Goal: Information Seeking & Learning: Learn about a topic

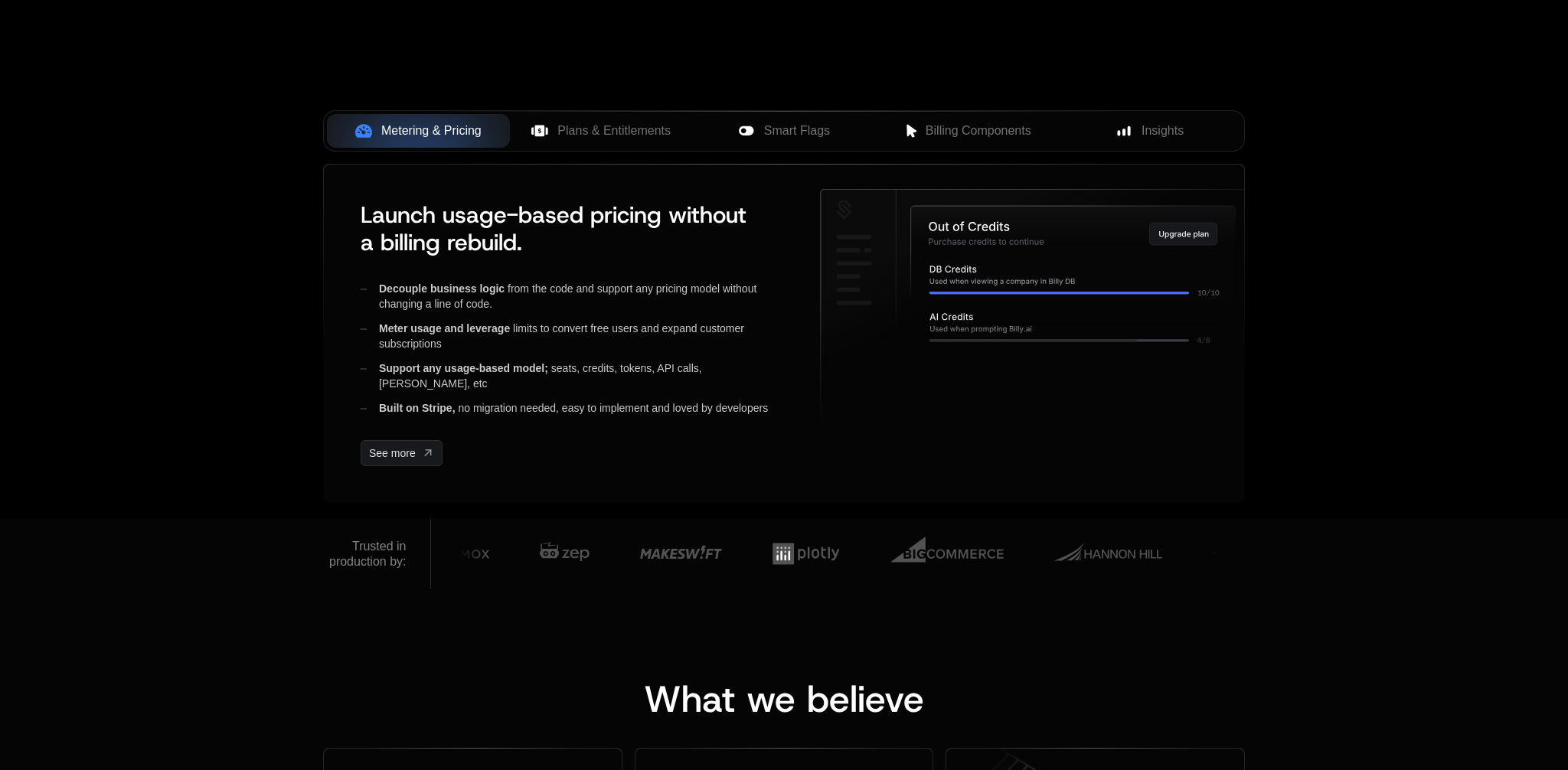
scroll to position [365, 0]
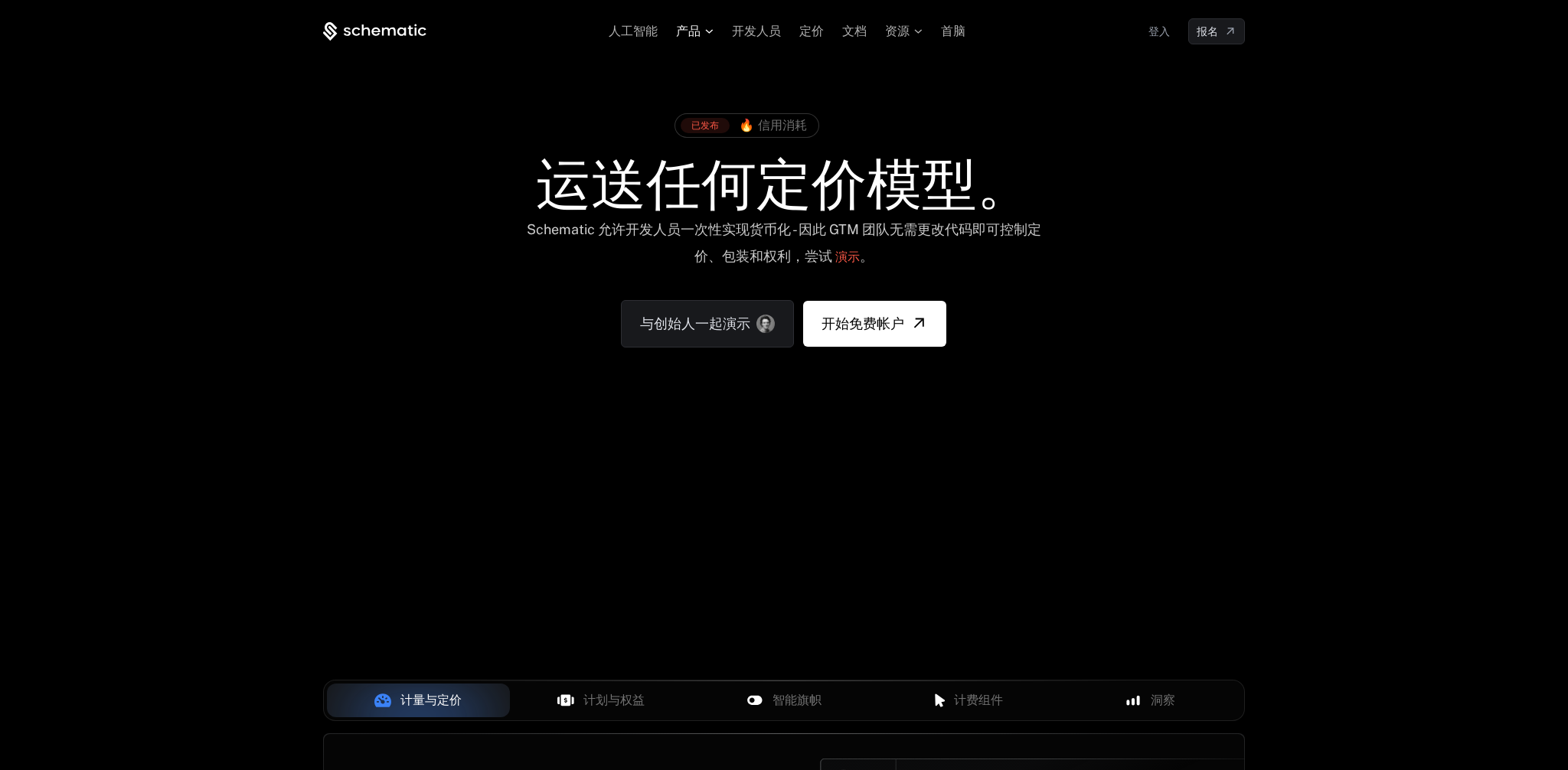
click at [690, 37] on font "产品" at bounding box center [688, 31] width 24 height 13
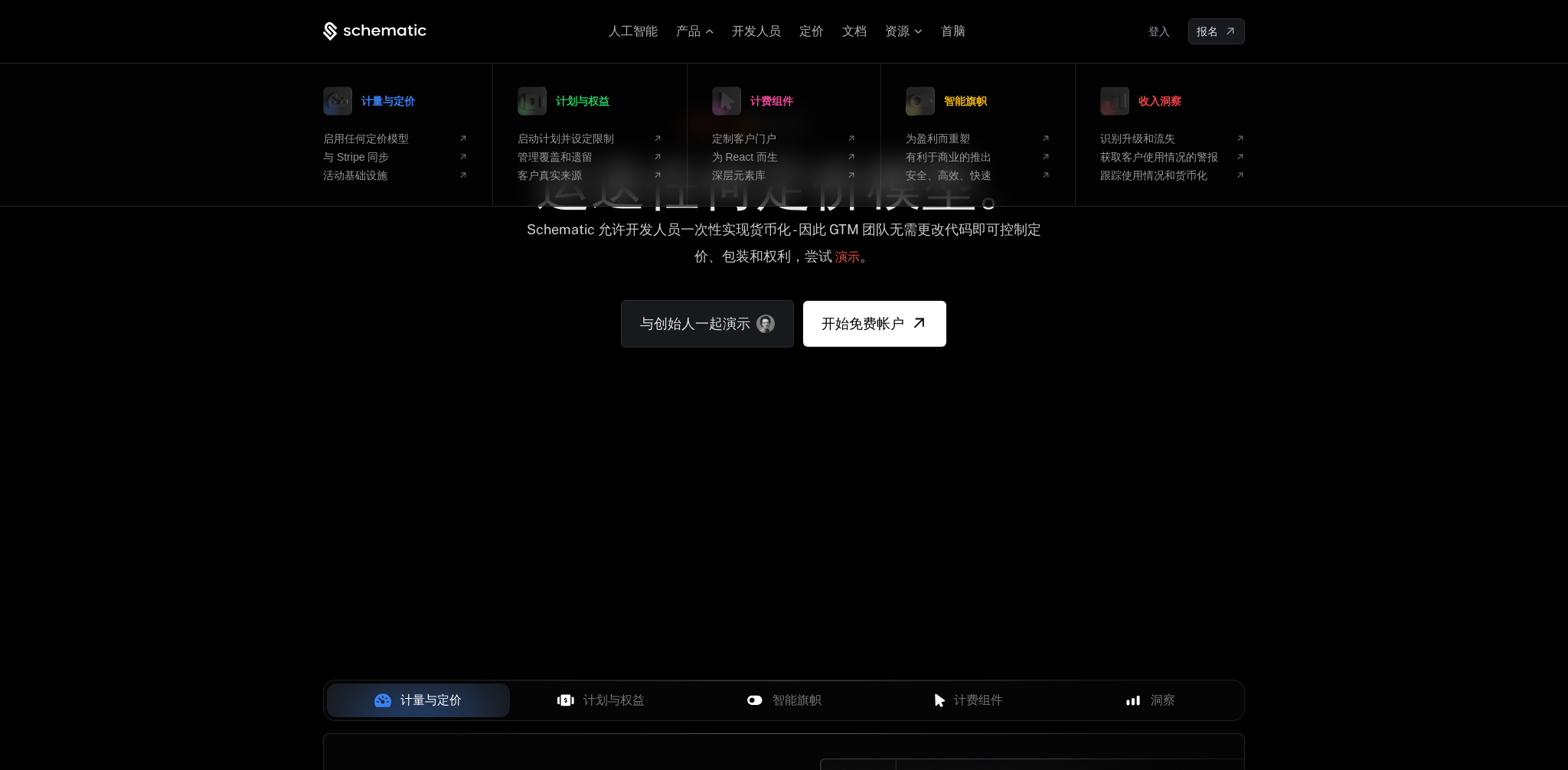
click at [450, 423] on div "人工智能 产品 计量与定价 启用任何定价模型 与 Stripe 同步 活动基础设施 计划与权益 启动计划并设定限制 管理覆盖和遗留 客户真实来源 计费组件 定…" at bounding box center [784, 228] width 1568 height 458
click at [478, 381] on div "已发布 🔥 信用消耗 运送任何定价模型。 Schematic 允许开发人员一次性实现货币化 - 因此 GTM 团队无需更改代码即可控制定价、包装和权利，尝试 …" at bounding box center [784, 227] width 995 height 365
